Goal: Information Seeking & Learning: Find specific fact

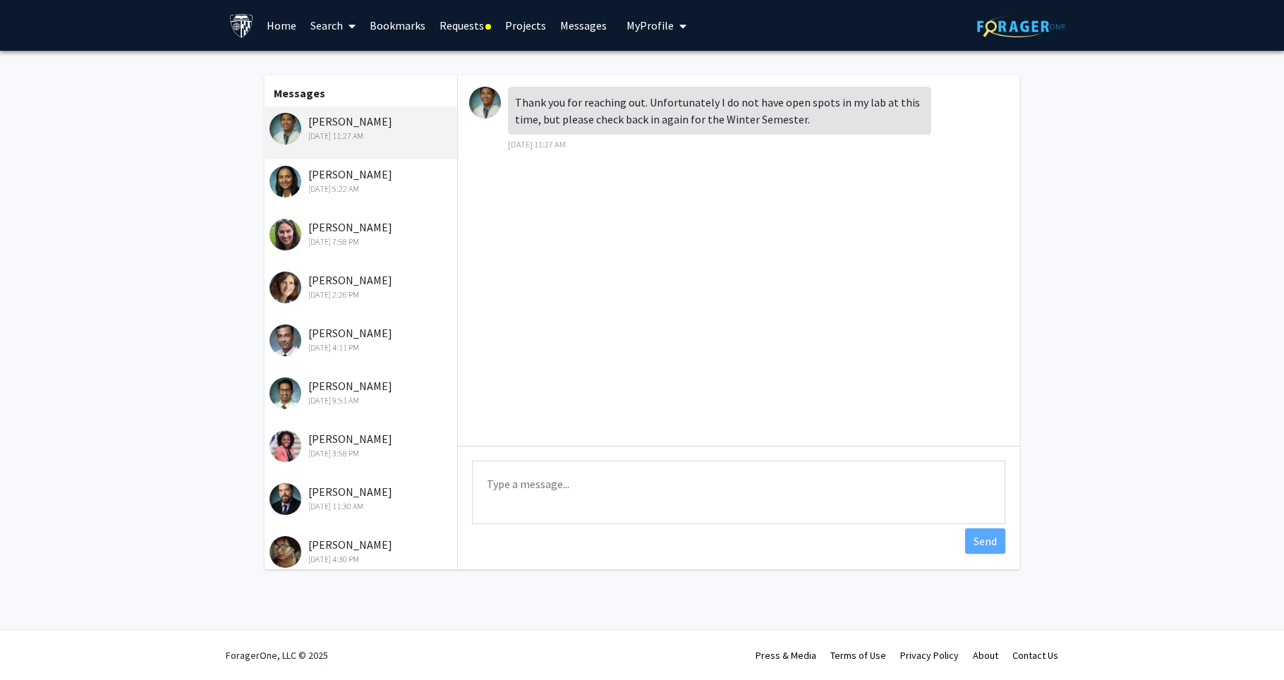
click at [451, 25] on link "Requests" at bounding box center [466, 25] width 66 height 49
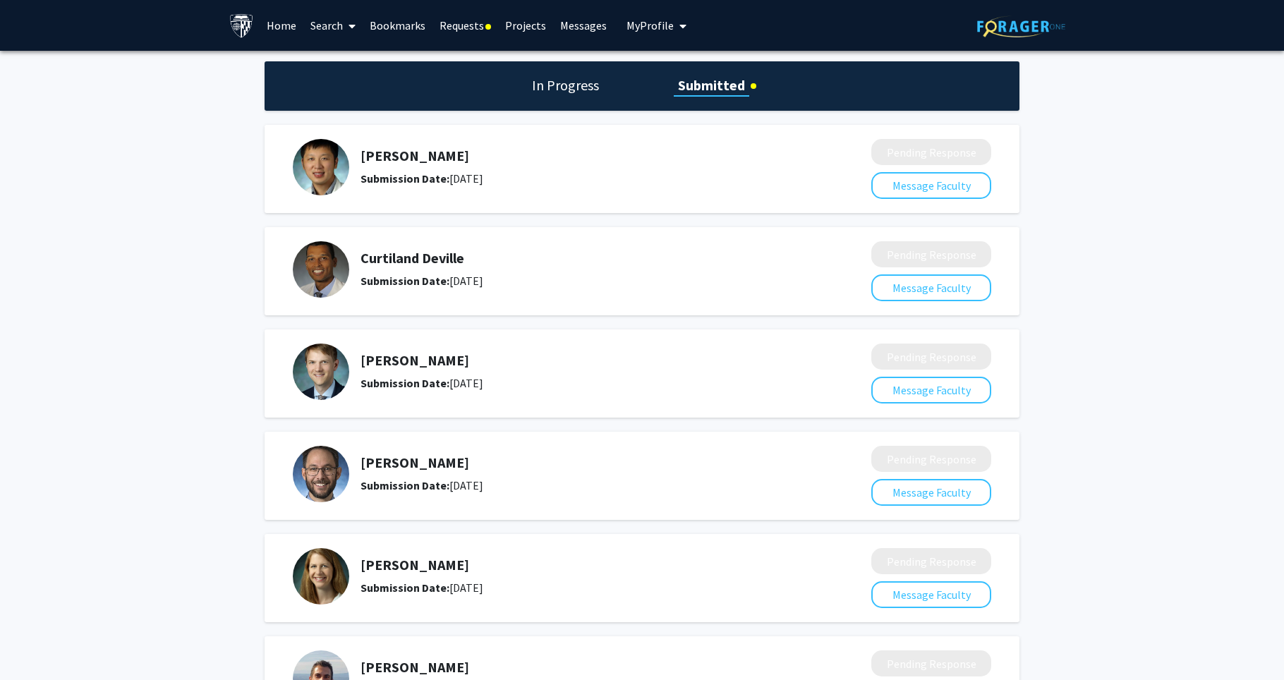
click at [723, 92] on h1 "Submitted" at bounding box center [712, 86] width 76 height 20
click at [567, 83] on h1 "In Progress" at bounding box center [566, 86] width 76 height 20
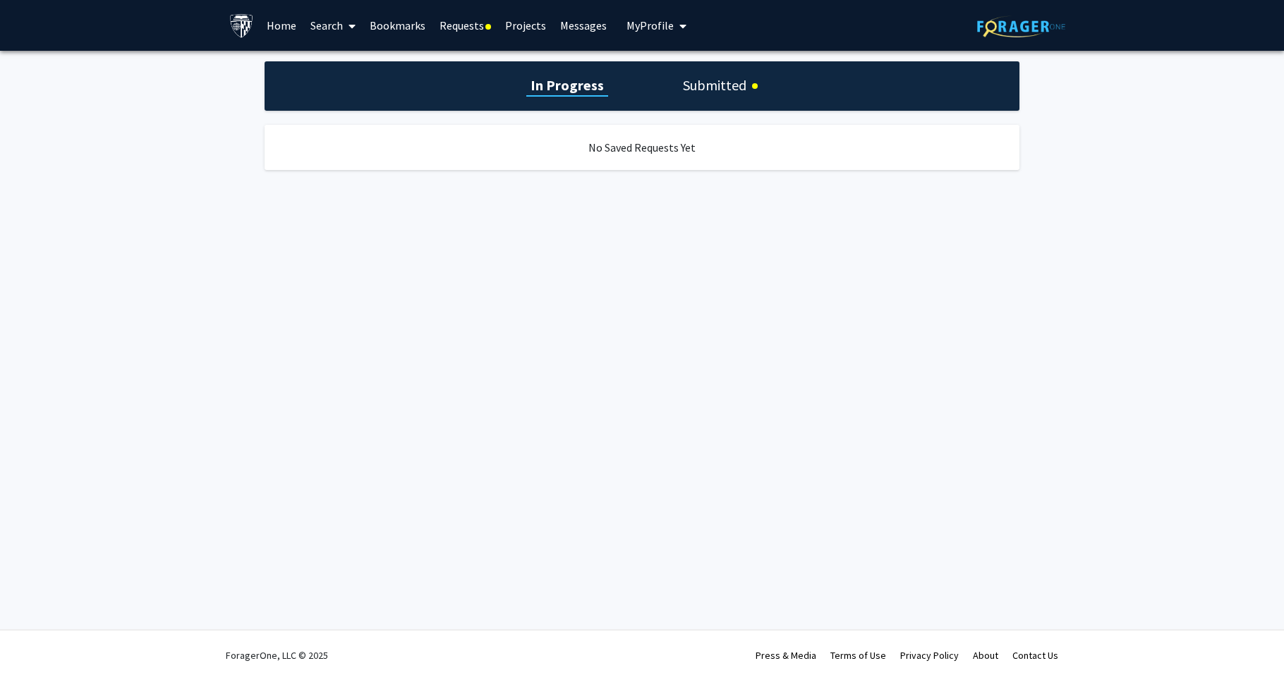
click at [689, 85] on h1 "Submitted" at bounding box center [715, 86] width 72 height 20
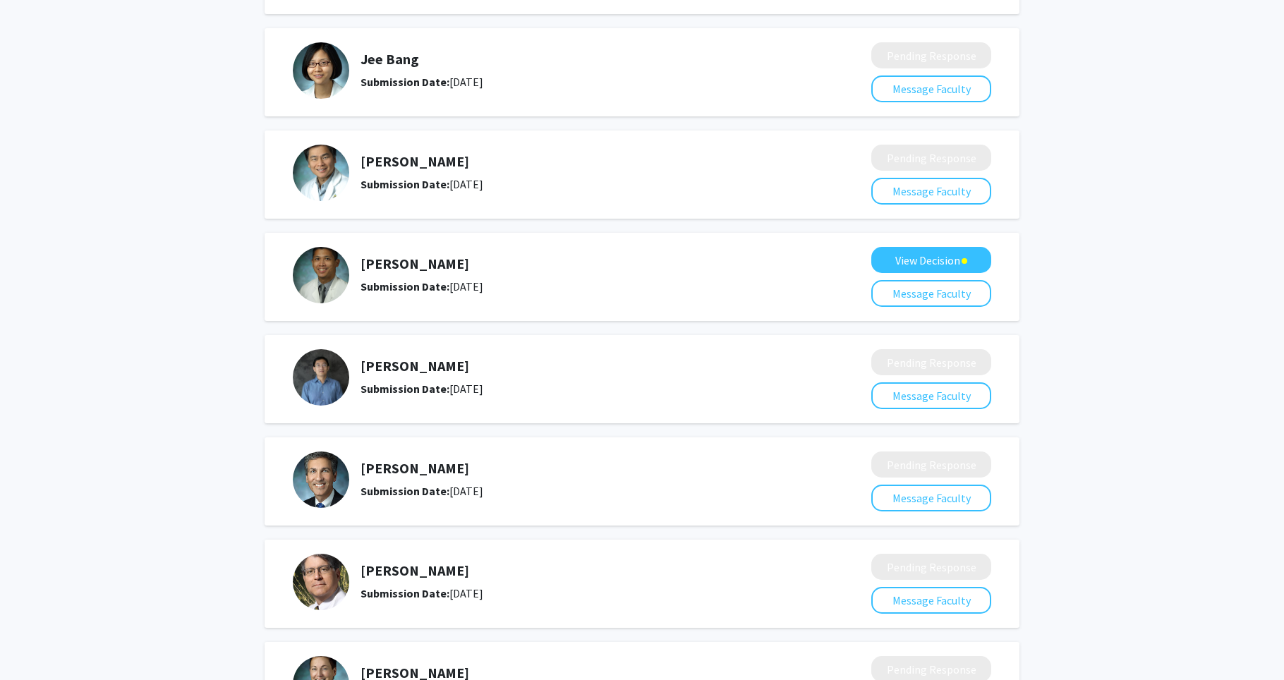
scroll to position [2448, 0]
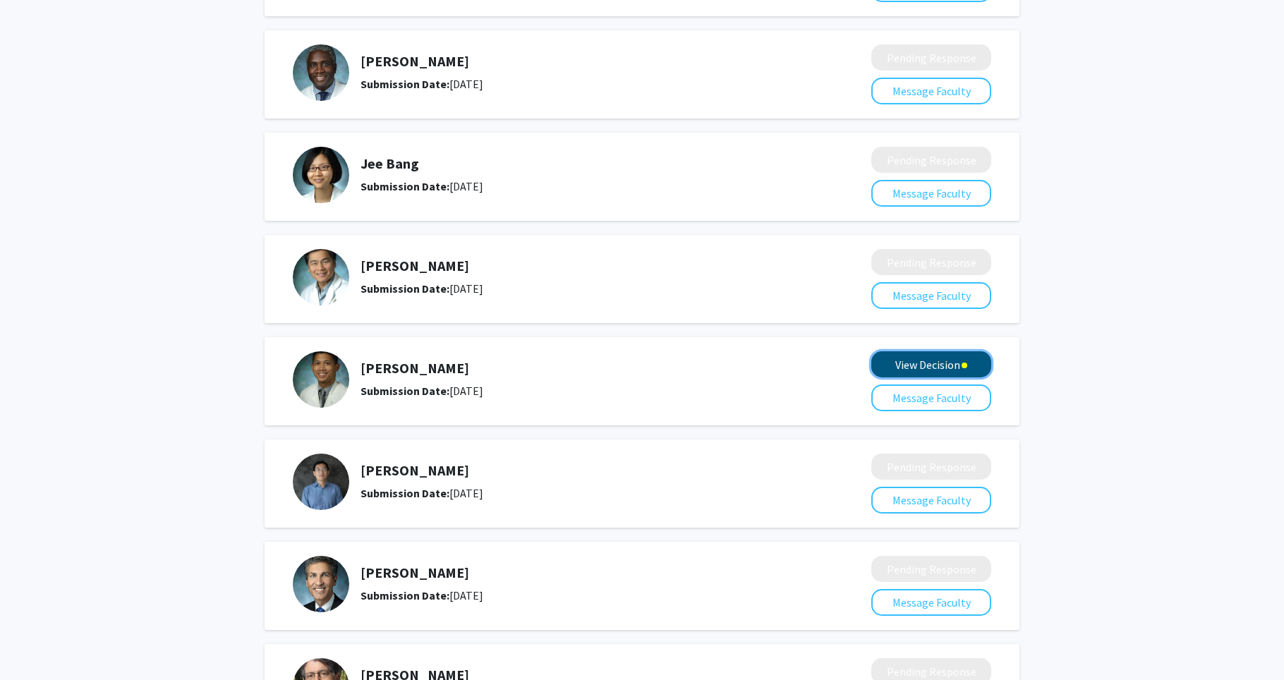
click at [888, 356] on button "View Decision" at bounding box center [932, 364] width 120 height 26
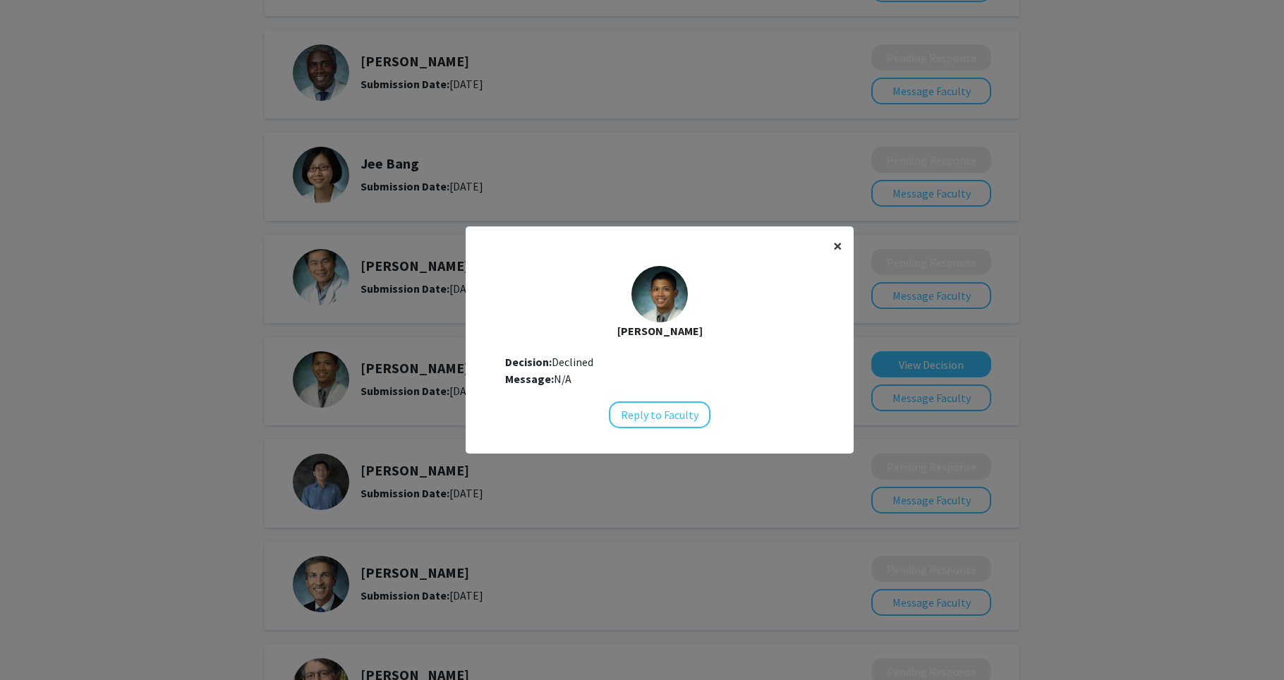
click at [833, 245] on span "×" at bounding box center [837, 246] width 9 height 22
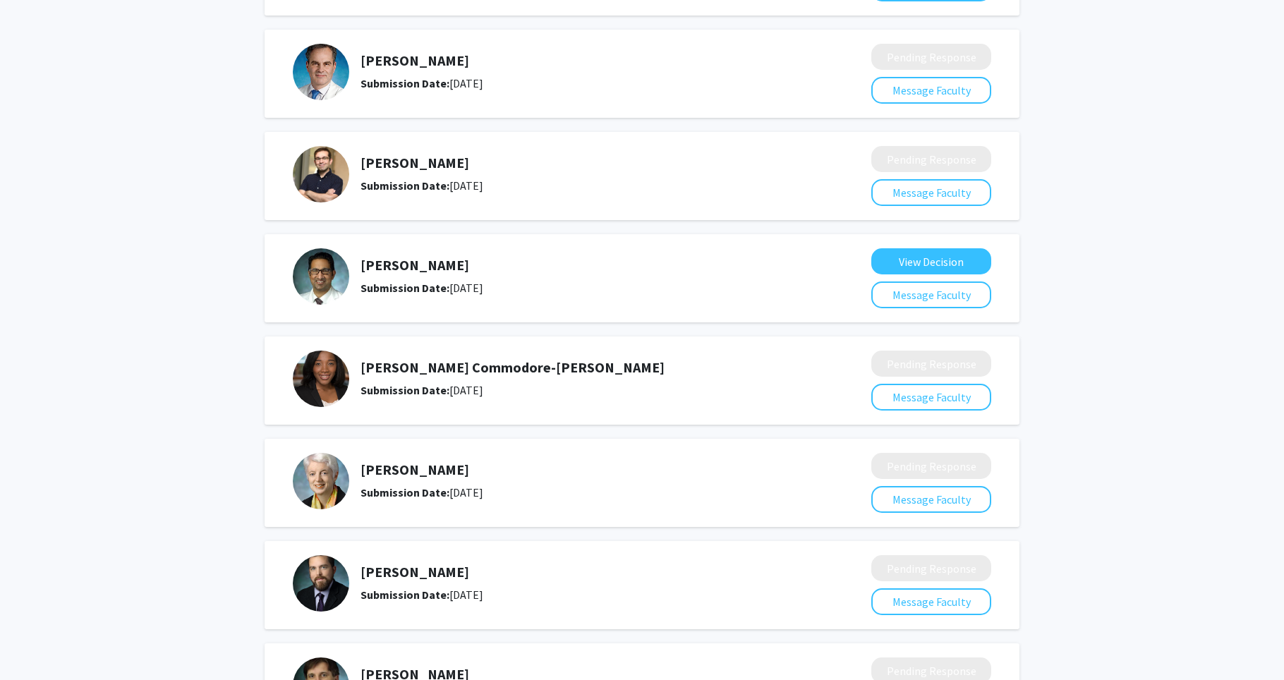
scroll to position [0, 0]
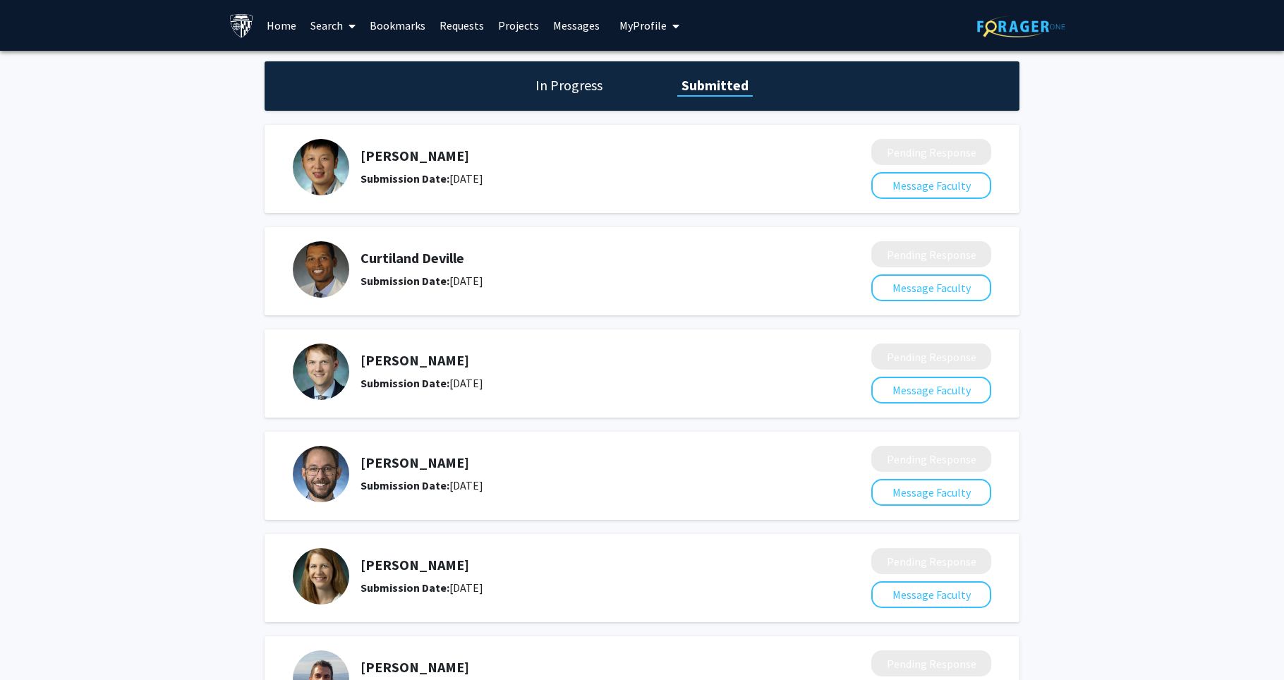
click at [563, 21] on link "Messages" at bounding box center [576, 25] width 61 height 49
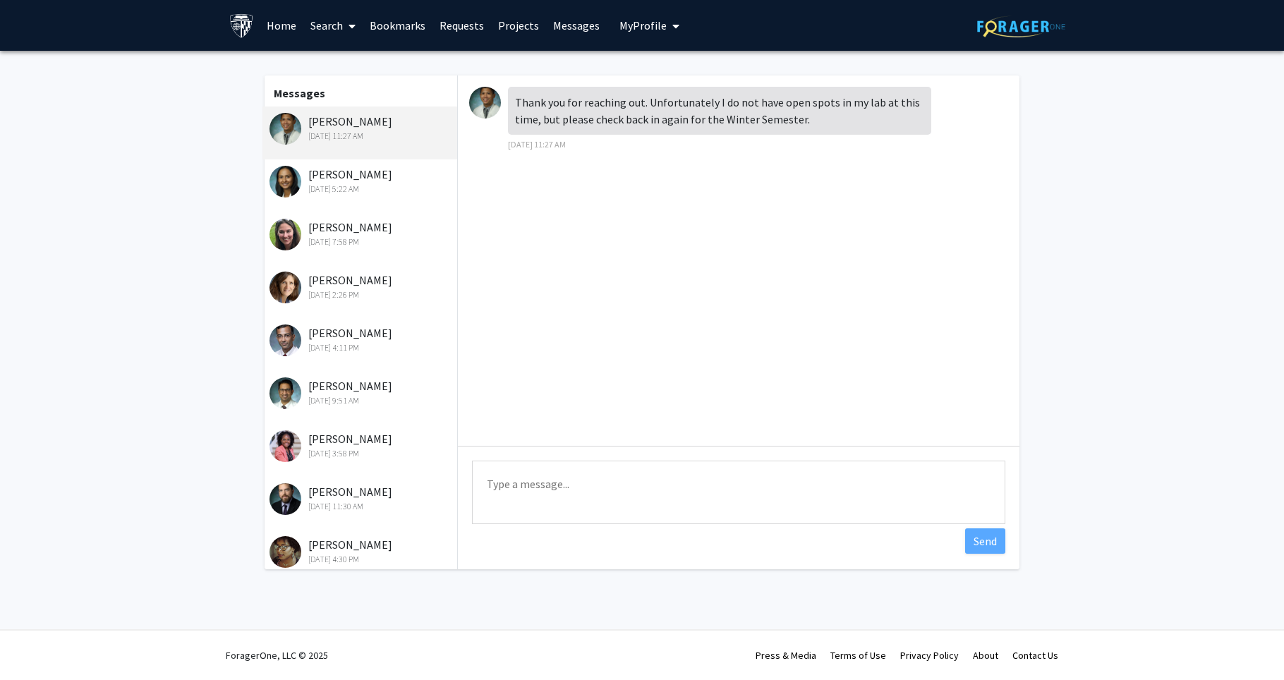
click at [347, 25] on span at bounding box center [349, 25] width 13 height 49
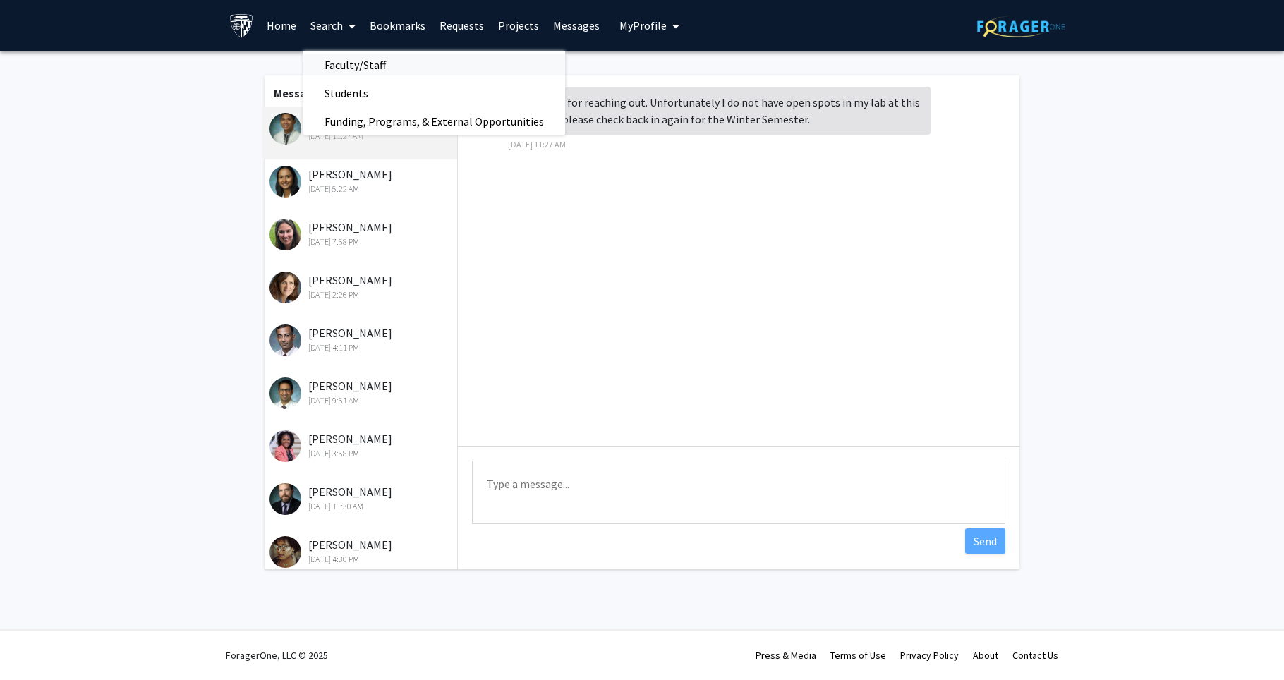
click at [352, 57] on span "Faculty/Staff" at bounding box center [355, 65] width 104 height 28
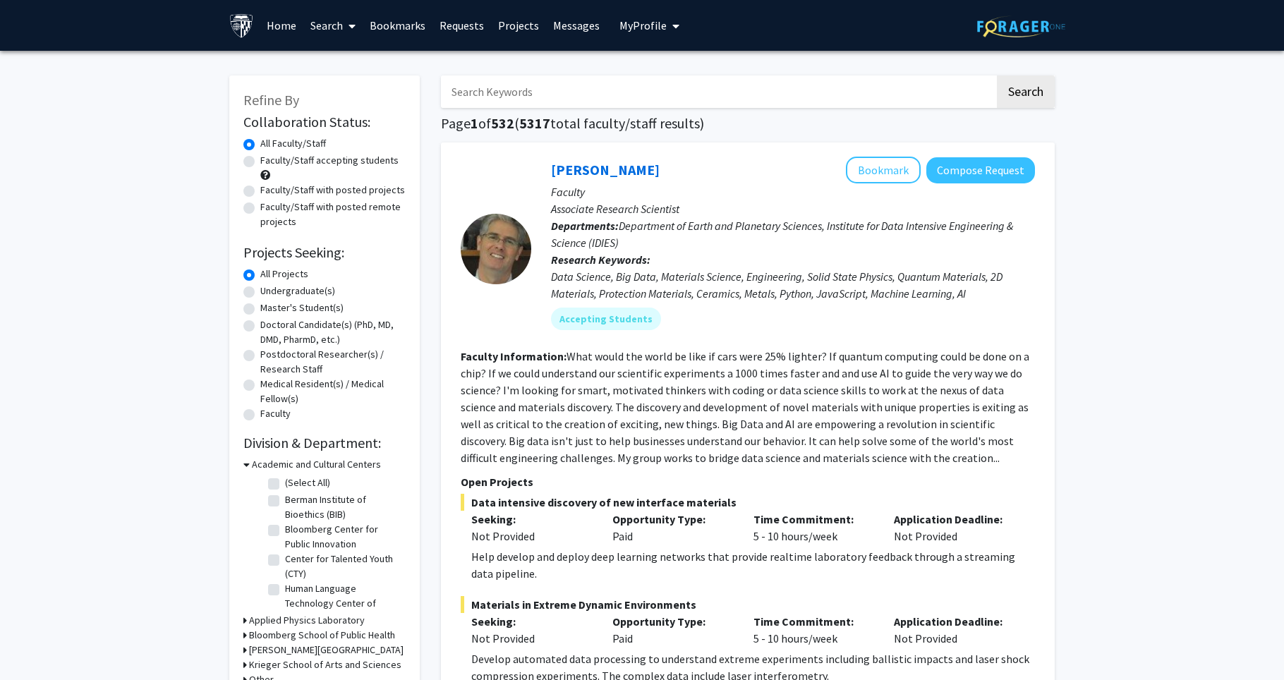
click at [500, 83] on input "Search Keywords" at bounding box center [718, 92] width 554 height 32
type input "[PERSON_NAME]"
click at [997, 76] on button "Search" at bounding box center [1026, 92] width 58 height 32
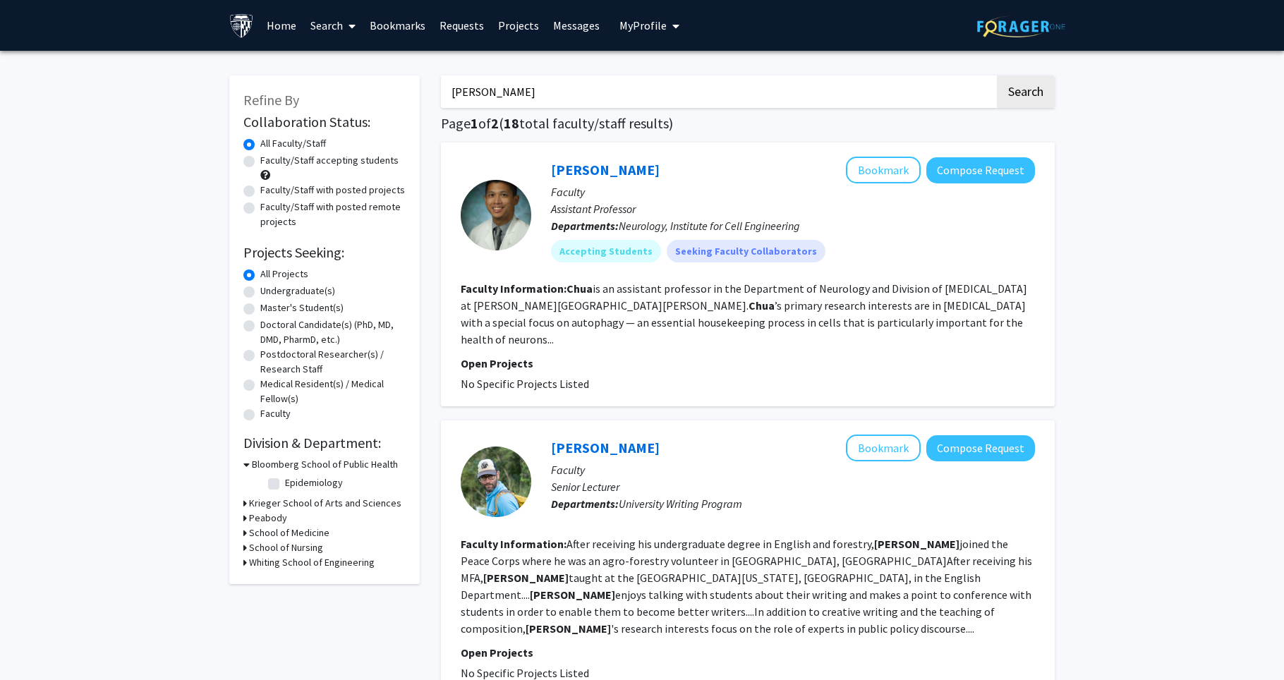
click at [476, 30] on link "Requests" at bounding box center [462, 25] width 59 height 49
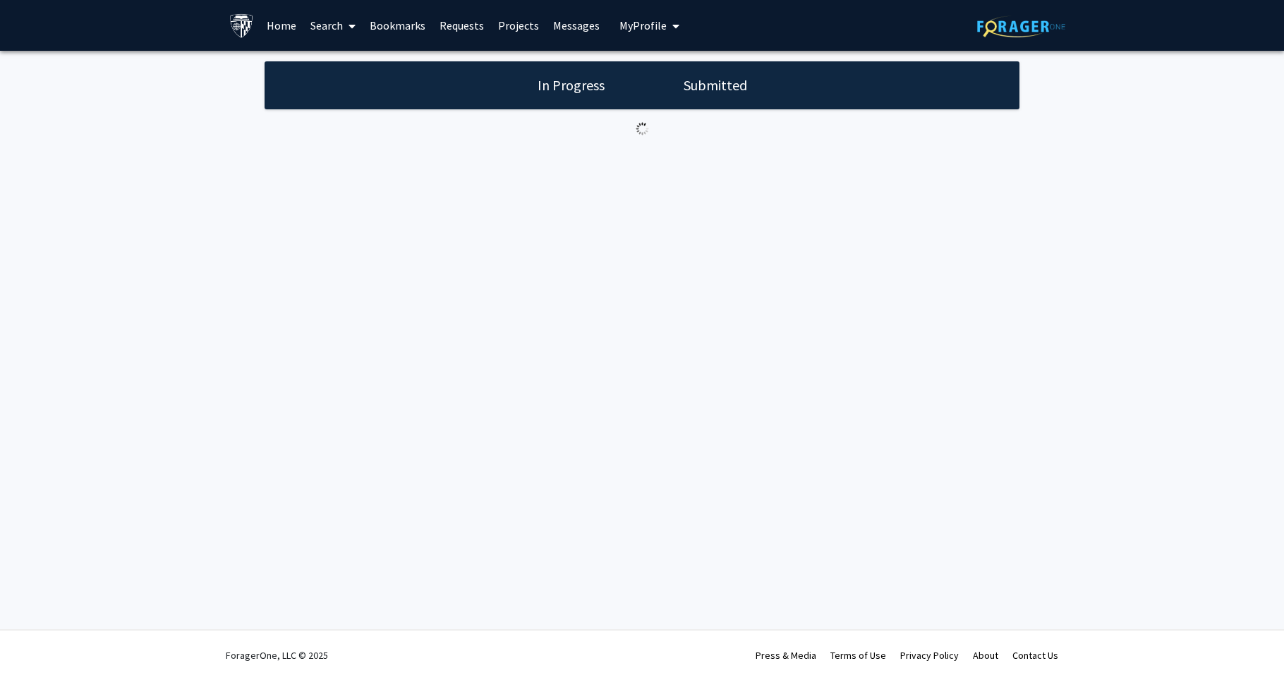
click at [554, 27] on link "Messages" at bounding box center [576, 25] width 61 height 49
